Goal: Information Seeking & Learning: Learn about a topic

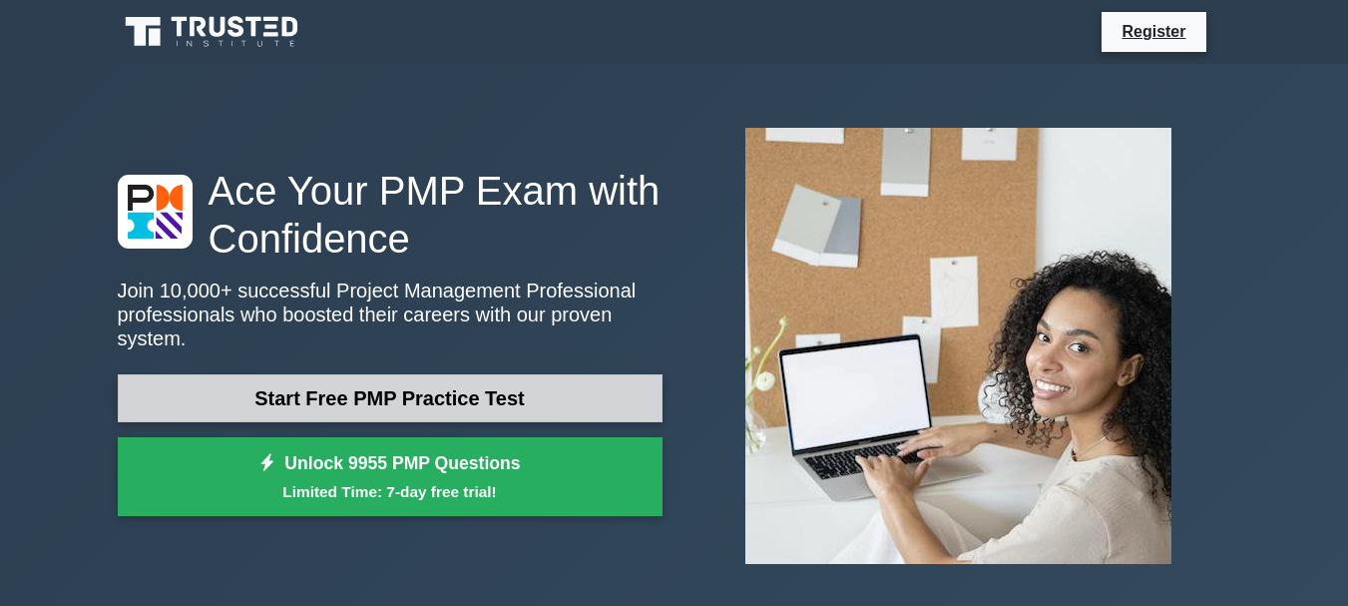
click at [459, 376] on link "Start Free PMP Practice Test" at bounding box center [390, 398] width 545 height 48
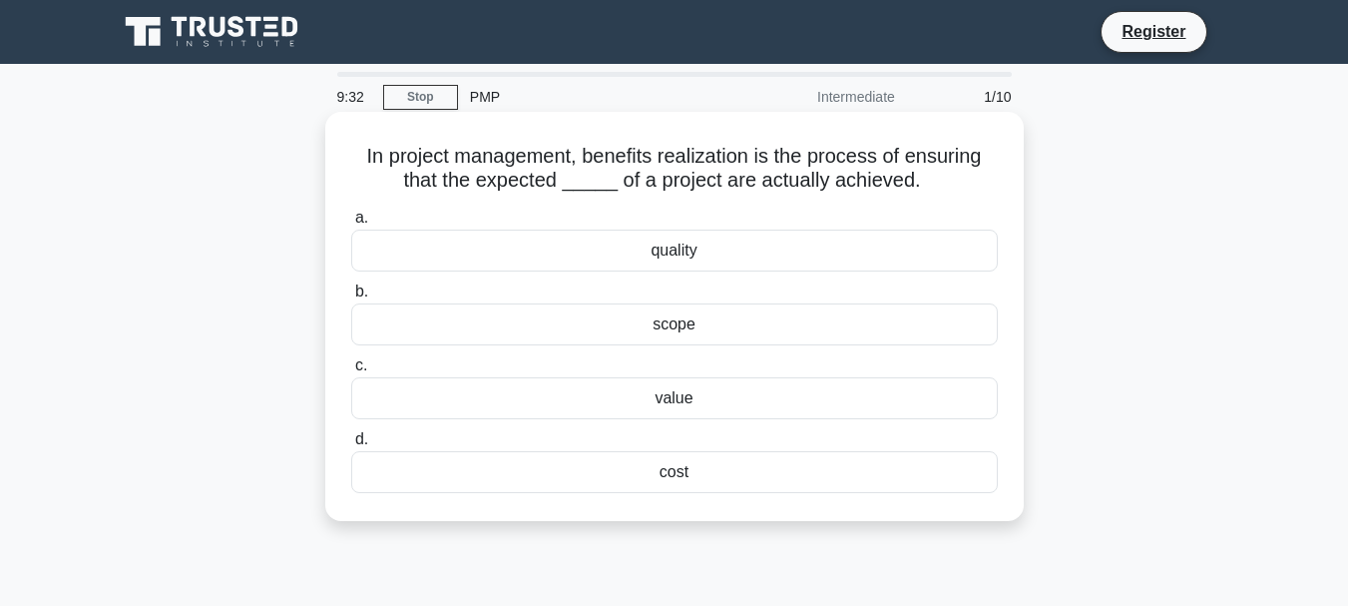
click at [674, 329] on div "scope" at bounding box center [674, 324] width 647 height 42
click at [351, 298] on input "b. scope" at bounding box center [351, 291] width 0 height 13
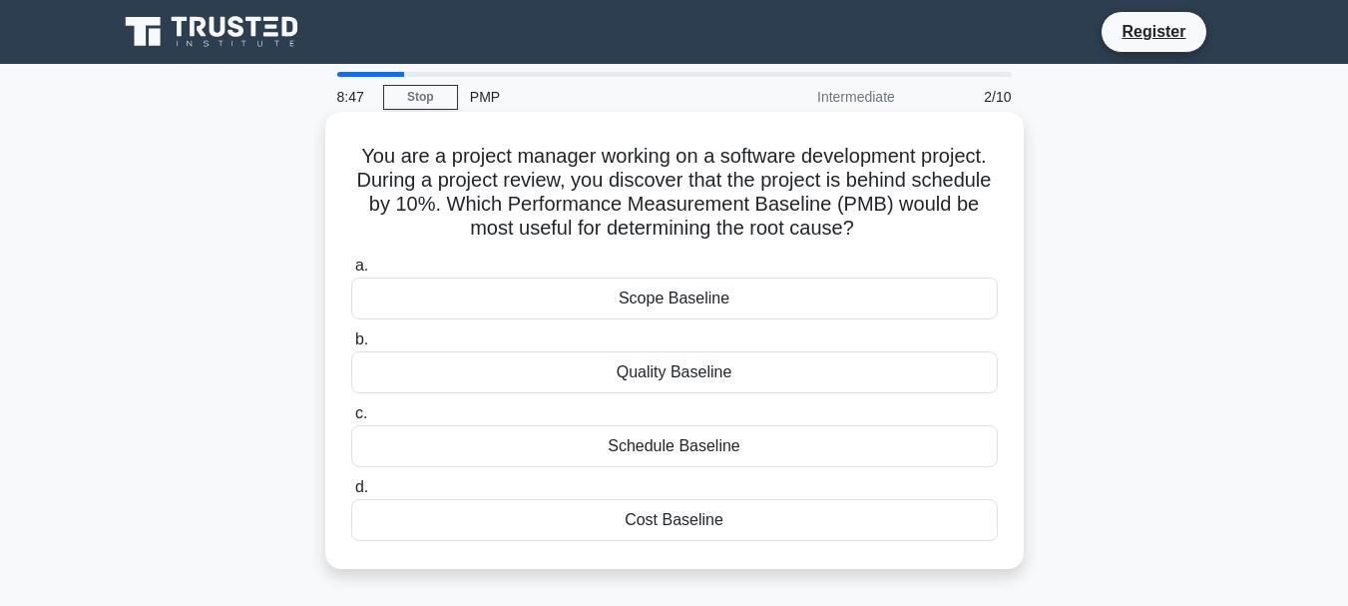
click at [616, 443] on div "Schedule Baseline" at bounding box center [674, 446] width 647 height 42
click at [351, 420] on input "c. Schedule Baseline" at bounding box center [351, 413] width 0 height 13
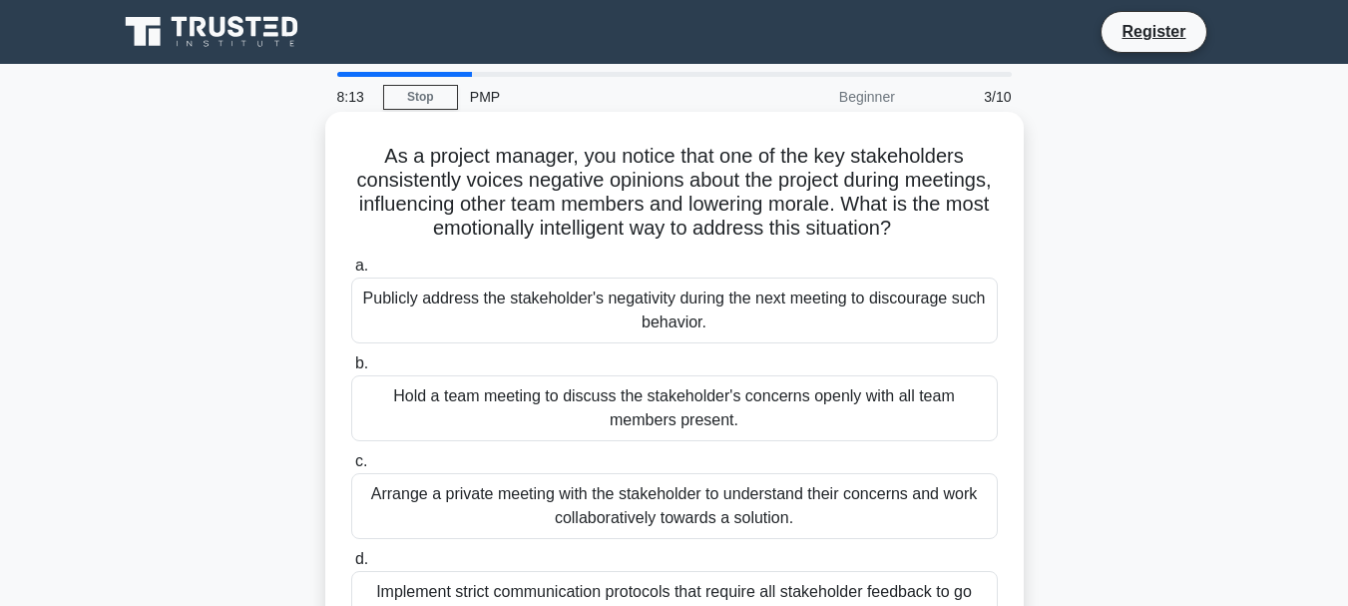
click at [537, 395] on div "Hold a team meeting to discuss the stakeholder's concerns openly with all team …" at bounding box center [674, 408] width 647 height 66
click at [351, 370] on input "b. Hold a team meeting to discuss the stakeholder's concerns openly with all te…" at bounding box center [351, 363] width 0 height 13
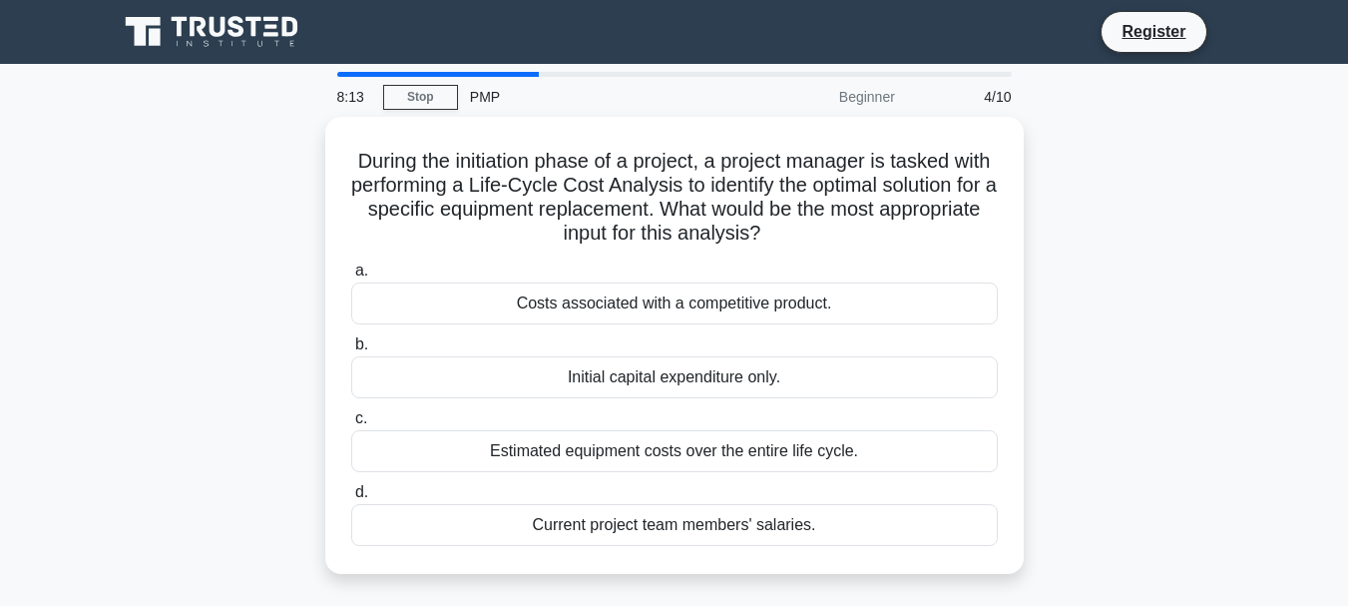
click at [537, 395] on div "a. Costs associated with a competitive product. b. Initial capital expenditure …" at bounding box center [674, 401] width 671 height 295
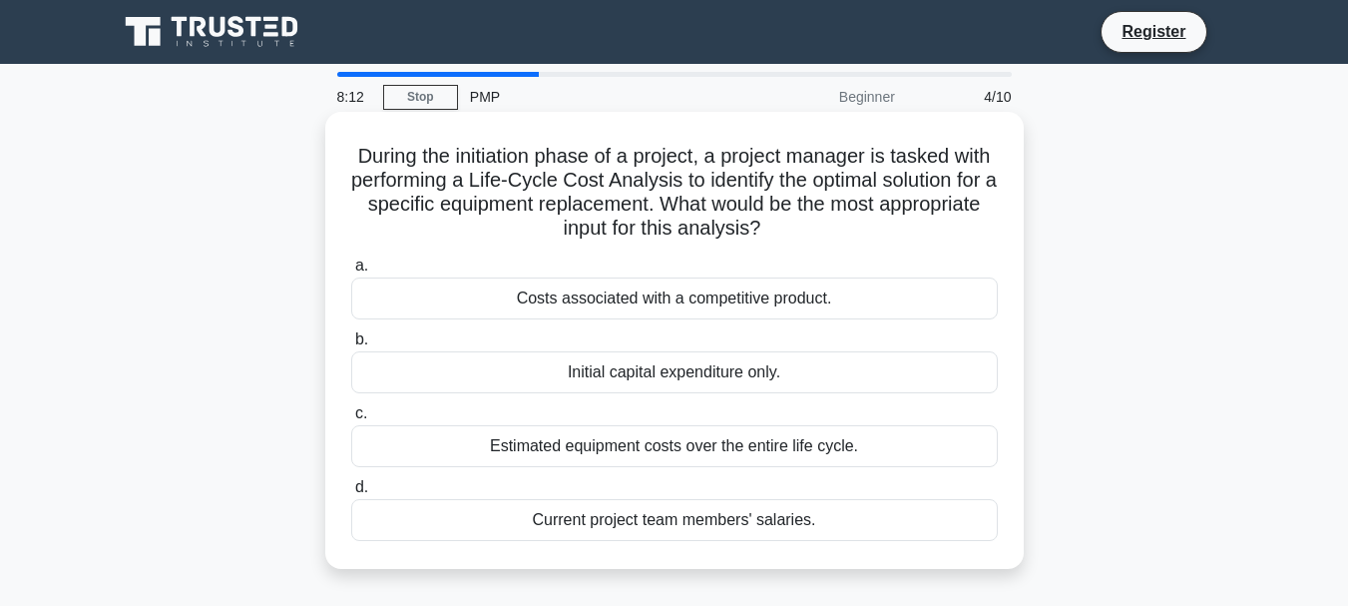
click at [552, 450] on div "Estimated equipment costs over the entire life cycle." at bounding box center [674, 446] width 647 height 42
click at [351, 420] on input "c. Estimated equipment costs over the entire life cycle." at bounding box center [351, 413] width 0 height 13
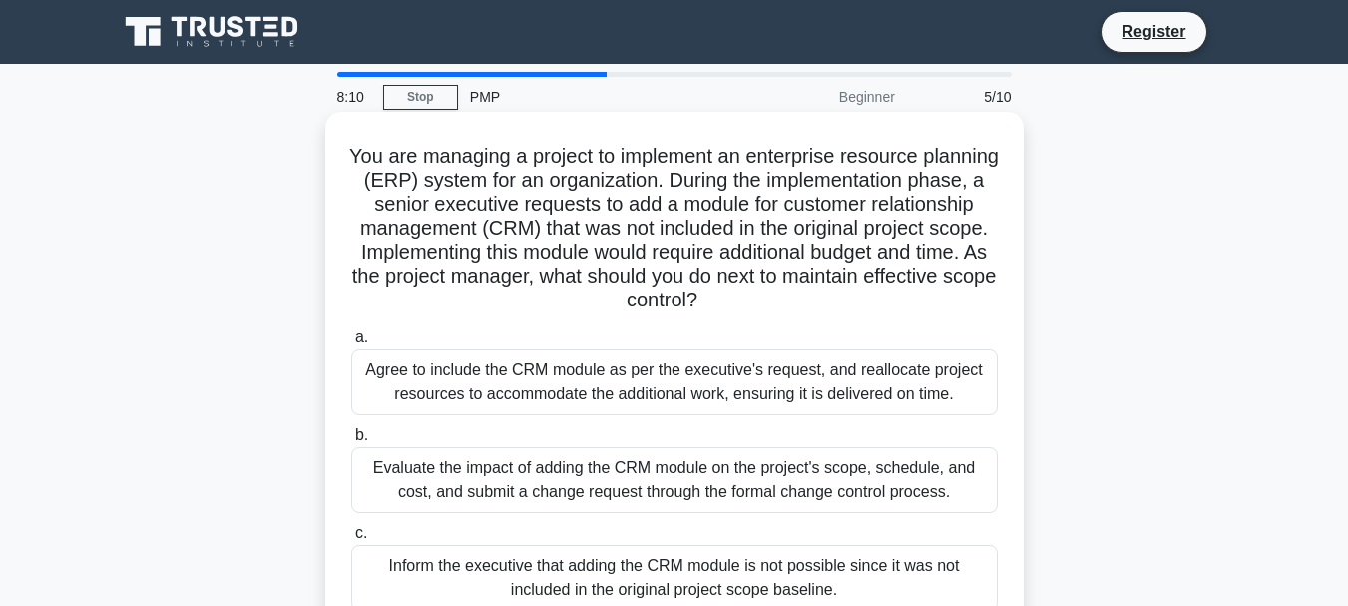
click at [547, 477] on div "Evaluate the impact of adding the CRM module on the project's scope, schedule, …" at bounding box center [674, 480] width 647 height 66
click at [351, 442] on input "b. Evaluate the impact of adding the CRM module on the project's scope, schedul…" at bounding box center [351, 435] width 0 height 13
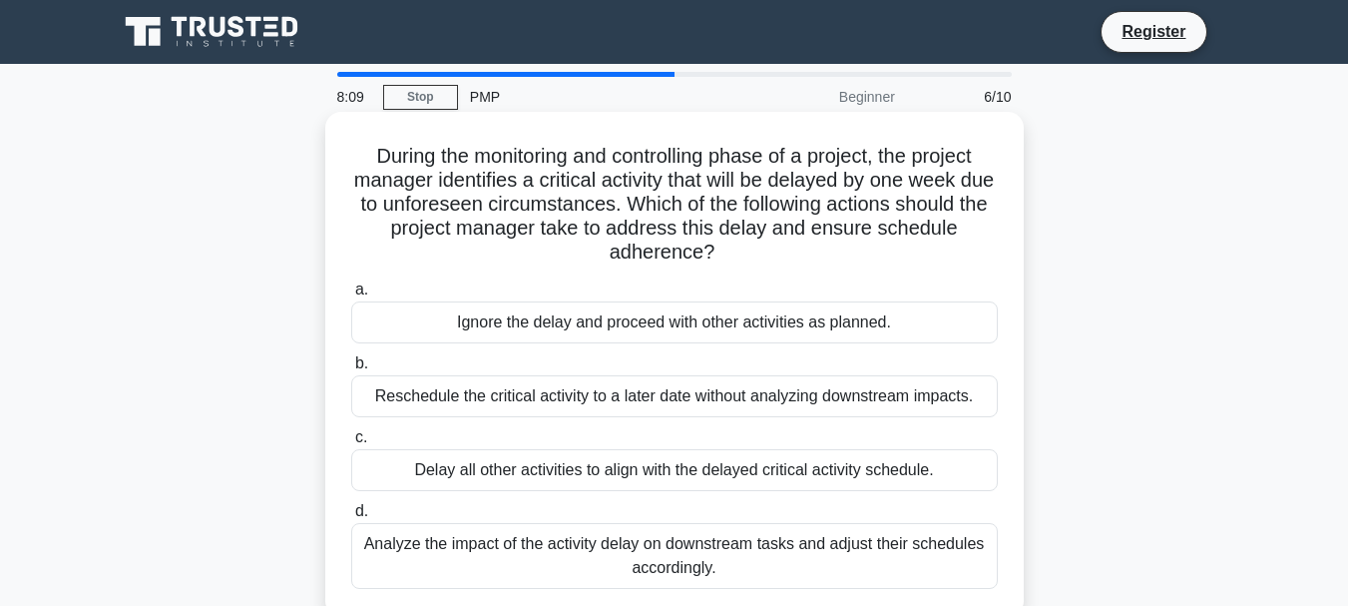
click at [570, 319] on div "Ignore the delay and proceed with other activities as planned." at bounding box center [674, 322] width 647 height 42
click at [351, 296] on input "a. Ignore the delay and proceed with other activities as planned." at bounding box center [351, 289] width 0 height 13
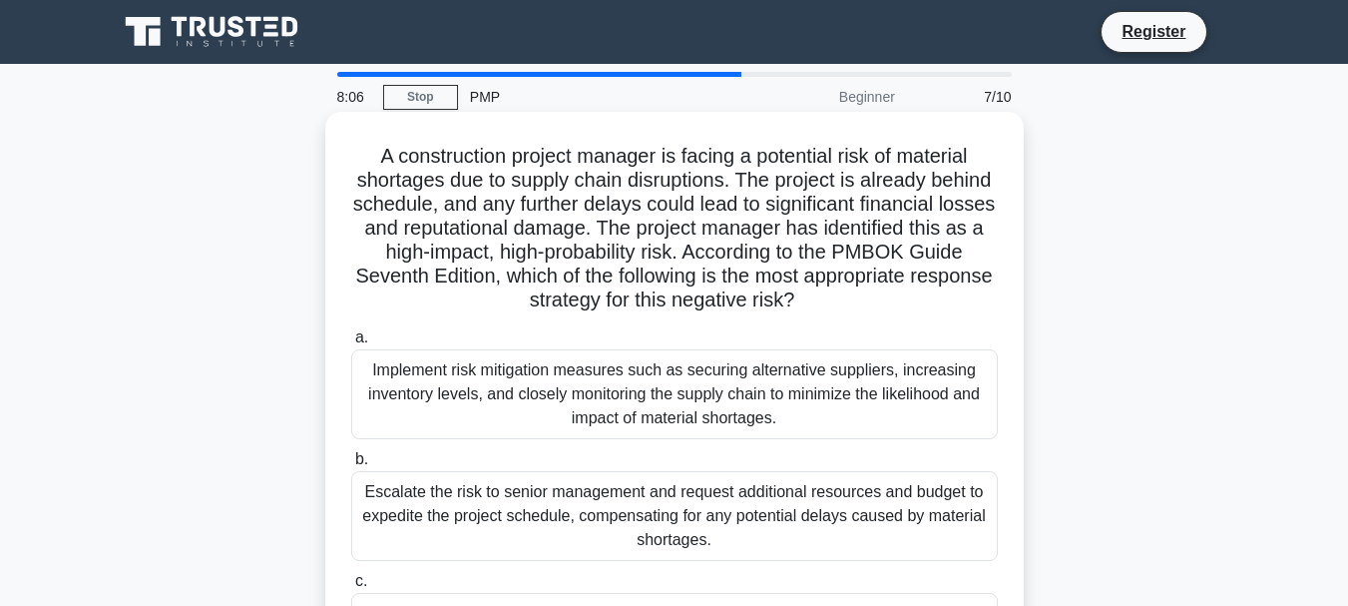
click at [622, 412] on div "Implement risk mitigation measures such as securing alternative suppliers, incr…" at bounding box center [674, 394] width 647 height 90
click at [351, 344] on input "a. Implement risk mitigation measures such as securing alternative suppliers, i…" at bounding box center [351, 337] width 0 height 13
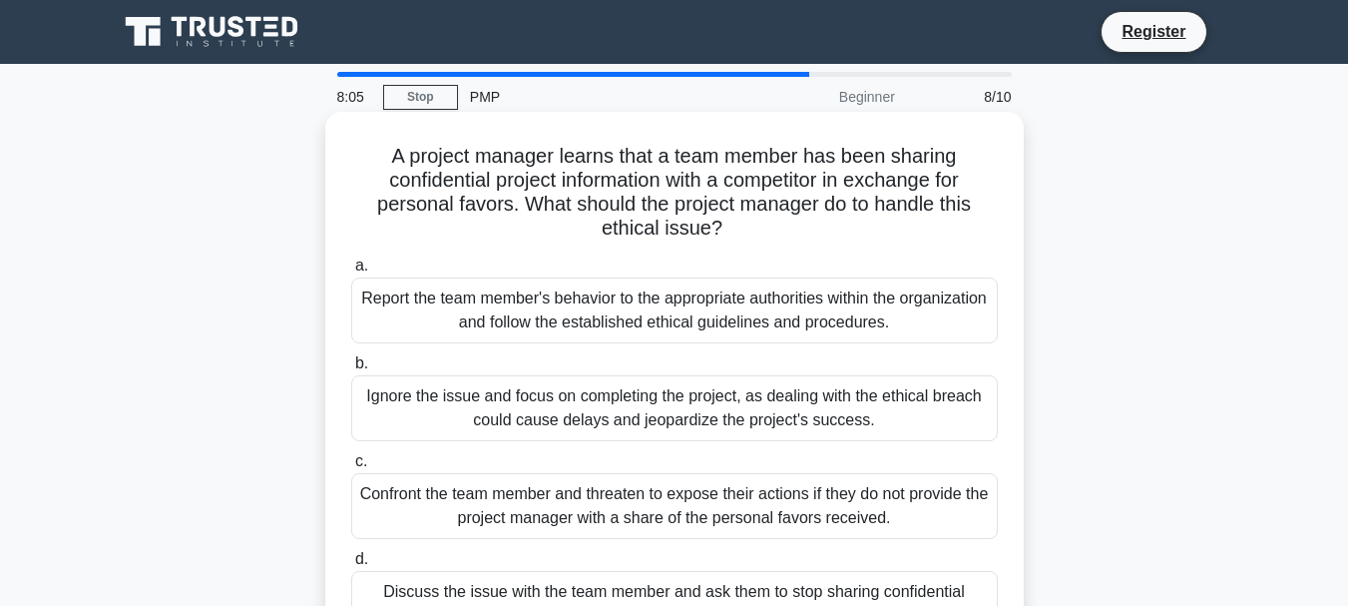
click at [618, 410] on div "Ignore the issue and focus on completing the project, as dealing with the ethic…" at bounding box center [674, 408] width 647 height 66
click at [351, 370] on input "b. Ignore the issue and focus on completing the project, as dealing with the et…" at bounding box center [351, 363] width 0 height 13
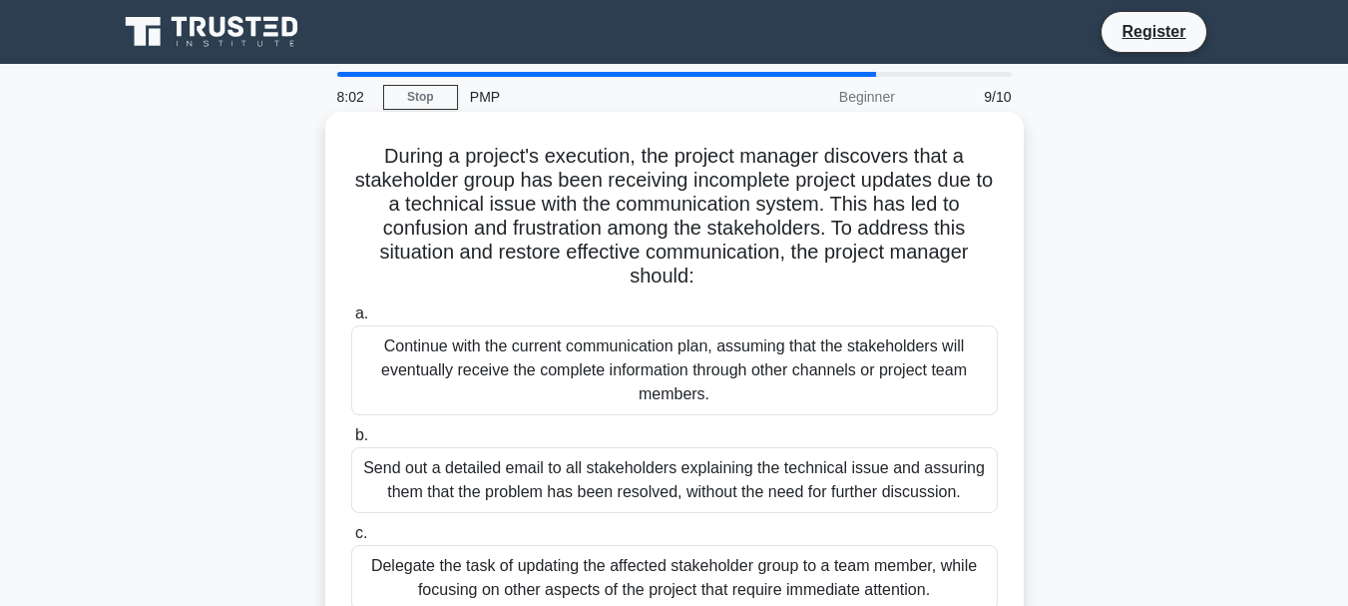
click at [653, 588] on div "Delegate the task of updating the affected stakeholder group to a team member, …" at bounding box center [674, 578] width 647 height 66
click at [351, 540] on input "c. Delegate the task of updating the affected stakeholder group to a team membe…" at bounding box center [351, 533] width 0 height 13
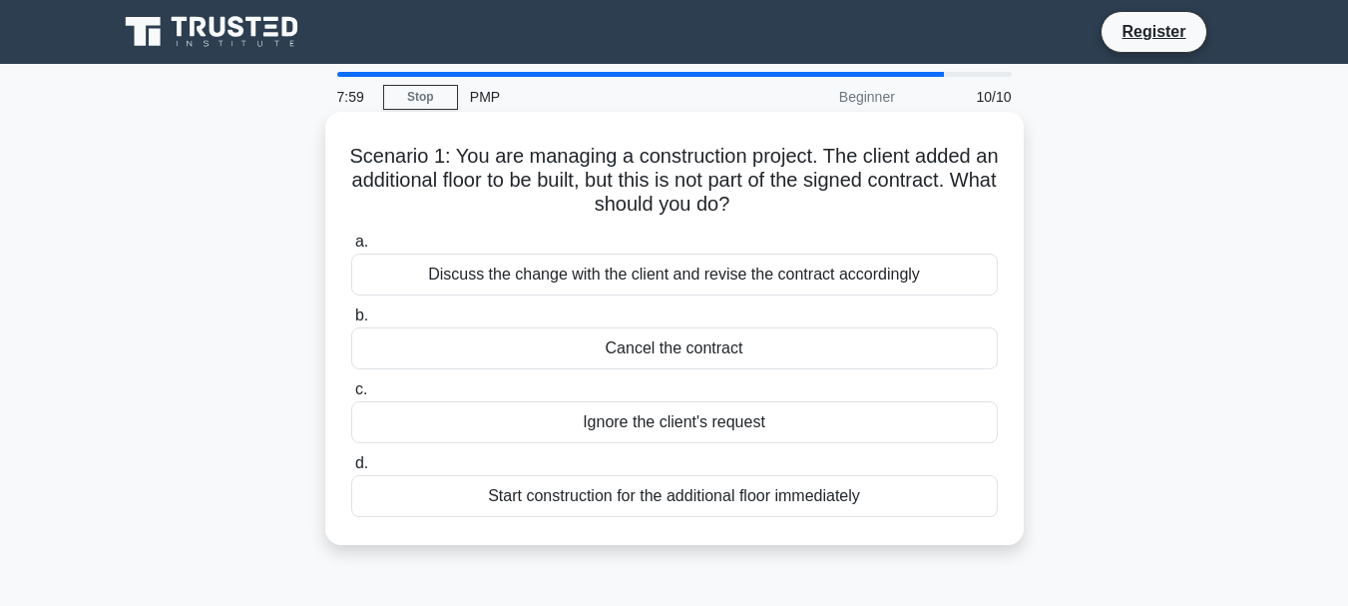
click at [710, 425] on div "Ignore the client's request" at bounding box center [674, 422] width 647 height 42
click at [351, 396] on input "c. Ignore the client's request" at bounding box center [351, 389] width 0 height 13
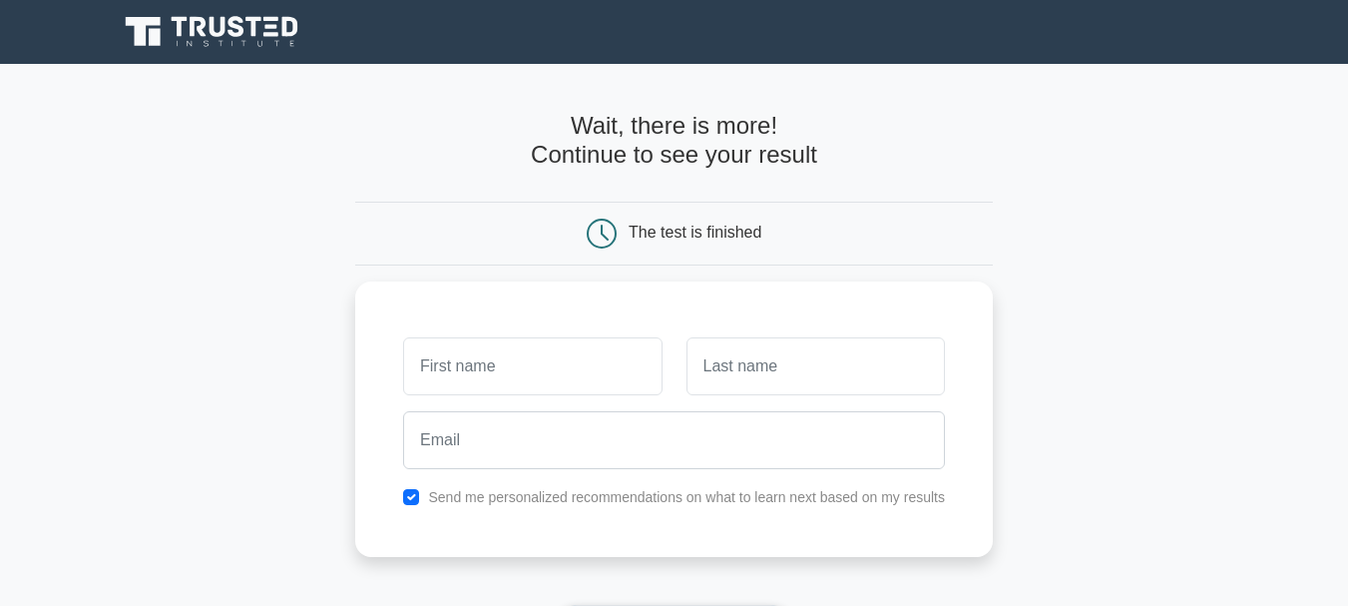
click at [182, 26] on icon at bounding box center [214, 32] width 192 height 38
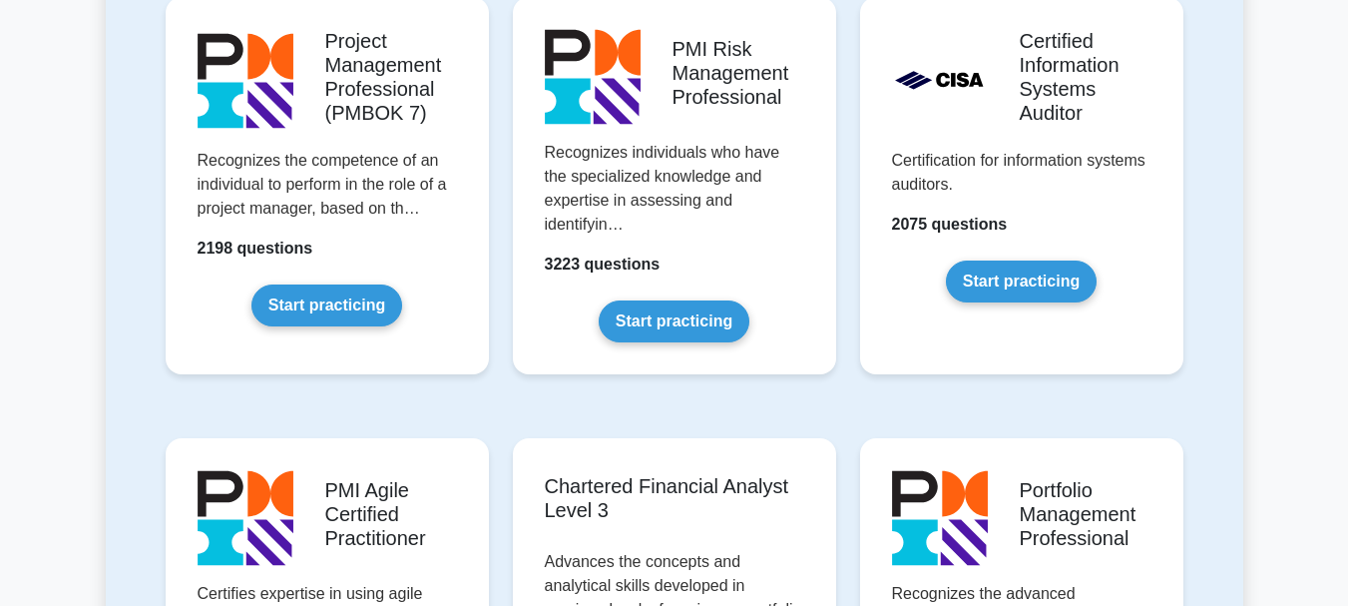
scroll to position [1761, 0]
